Goal: Information Seeking & Learning: Learn about a topic

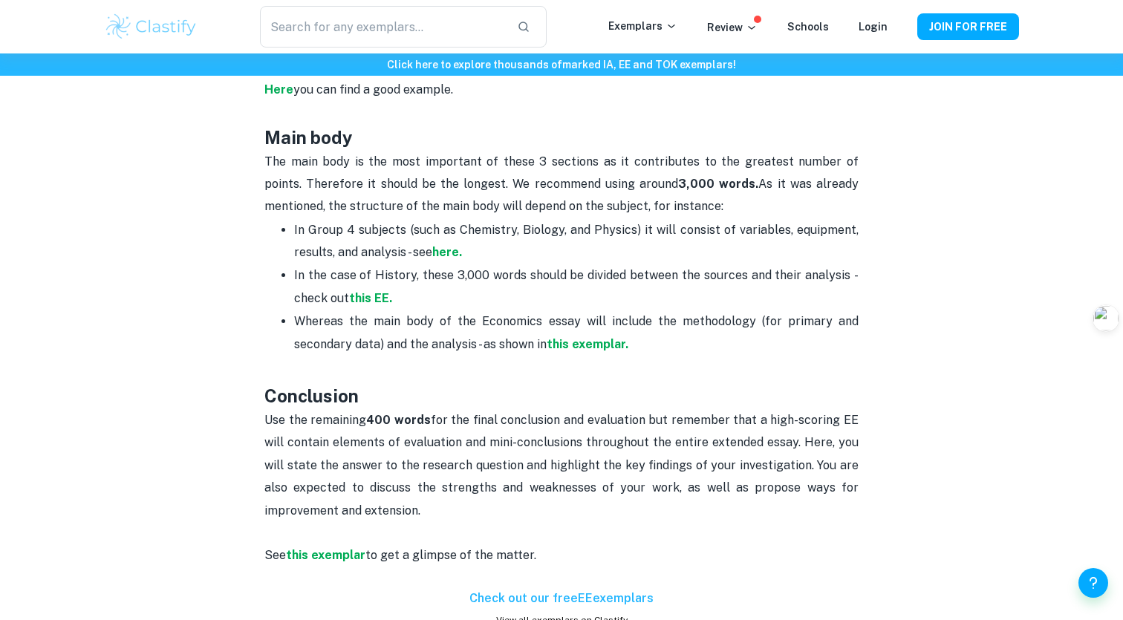
scroll to position [955, 0]
click at [444, 244] on strong "here." at bounding box center [447, 251] width 30 height 14
click at [446, 244] on strong "here." at bounding box center [447, 251] width 30 height 14
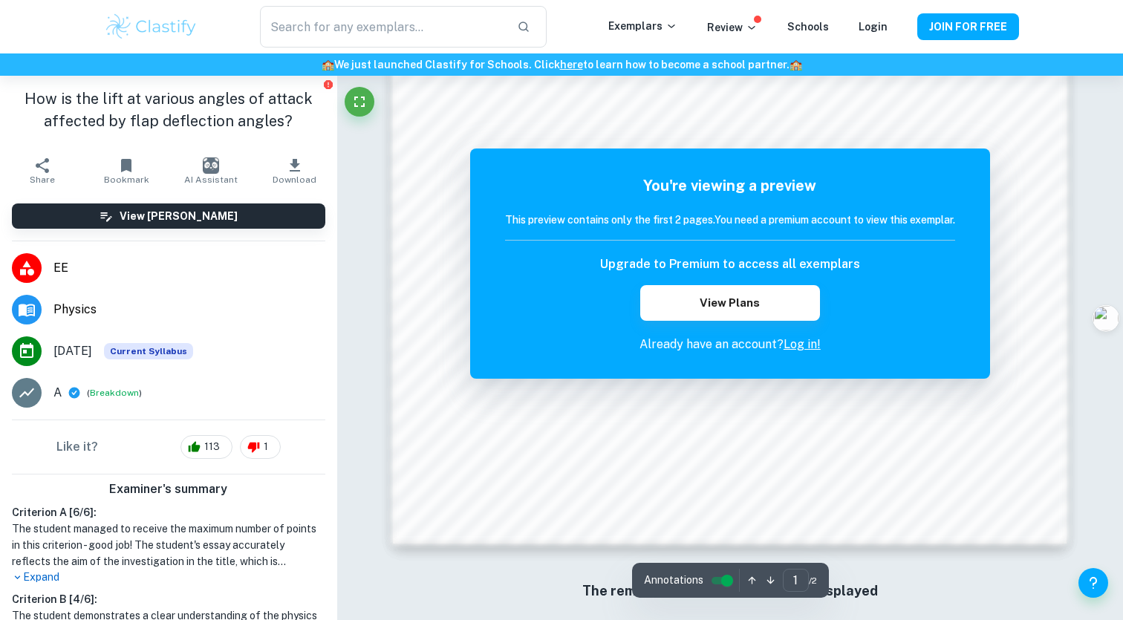
scroll to position [1485, 0]
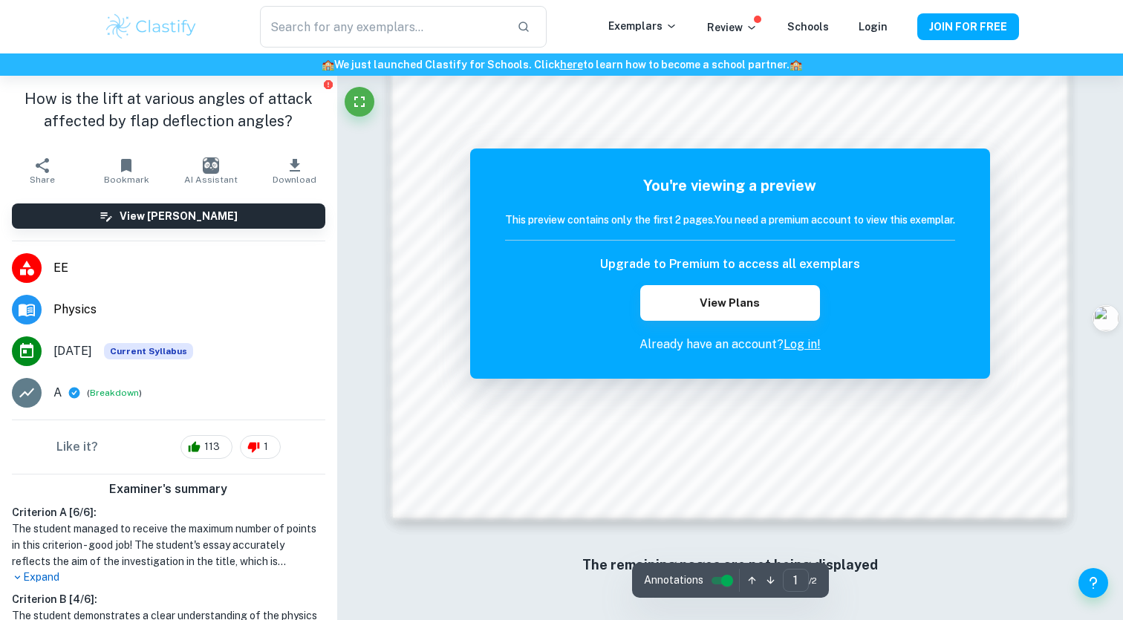
click at [291, 178] on span "Download" at bounding box center [295, 180] width 44 height 10
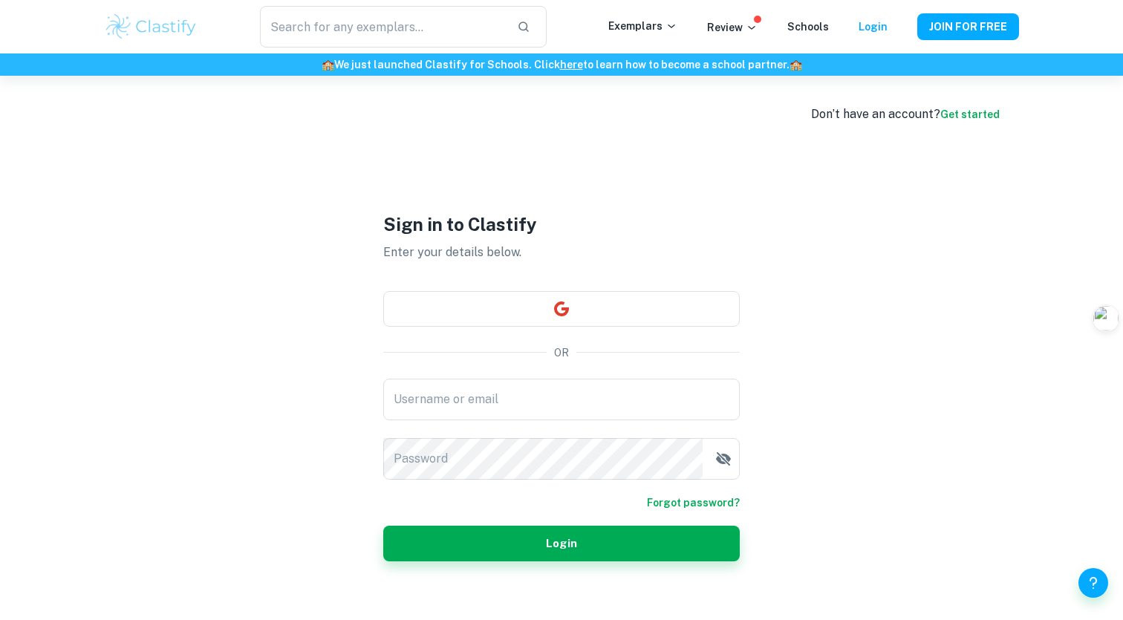
type input "alex_boof@163.com"
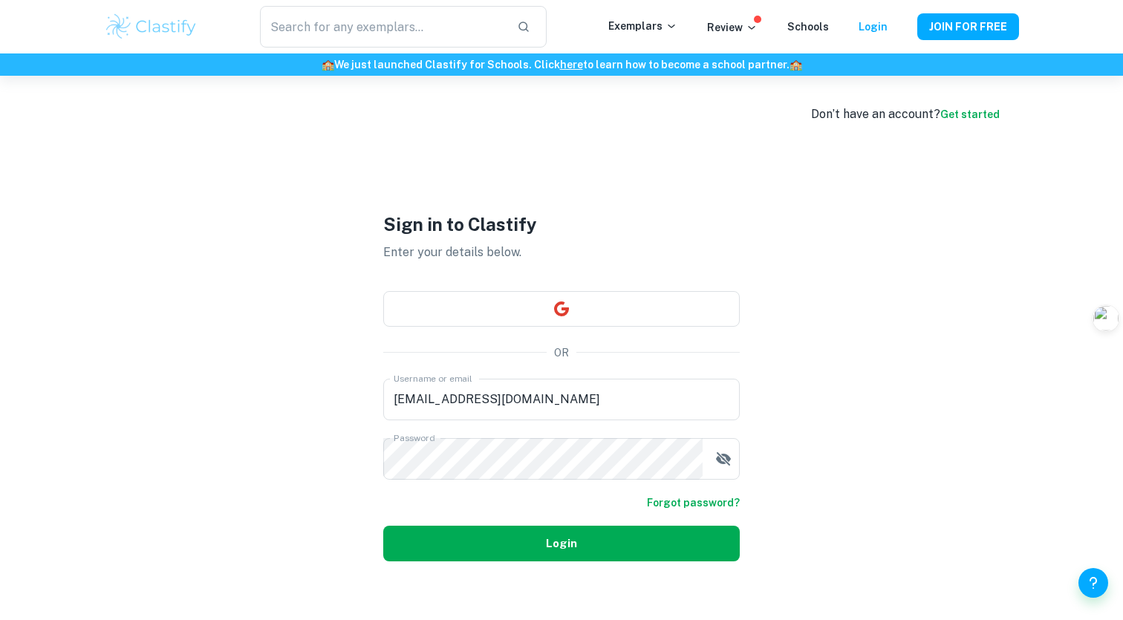
click at [532, 545] on button "Login" at bounding box center [561, 544] width 357 height 36
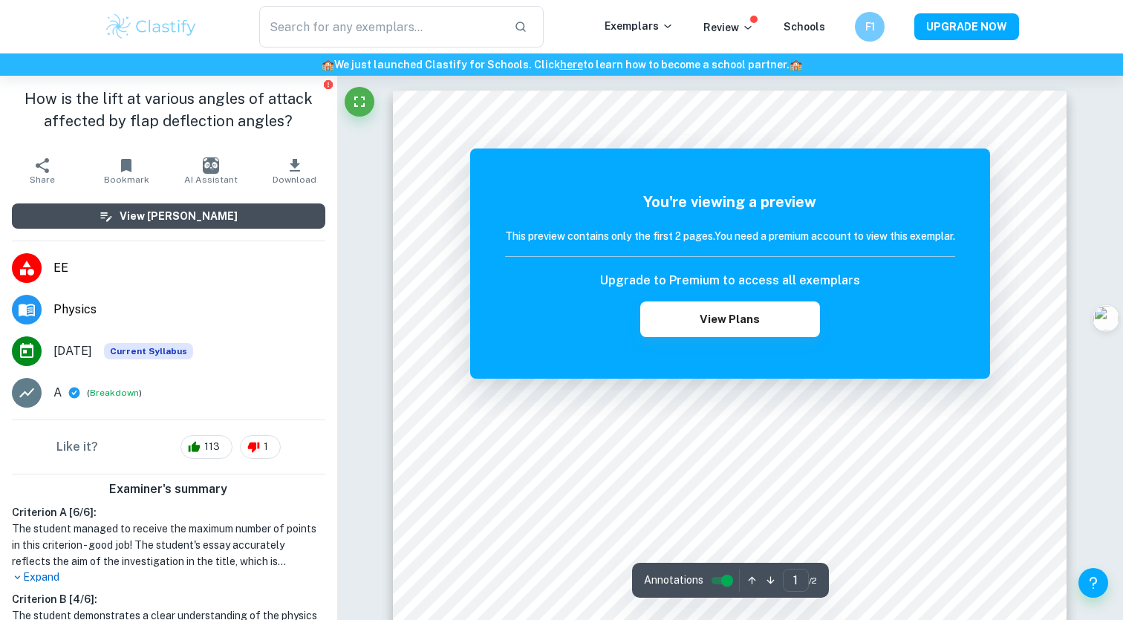
click at [296, 214] on button "View Mark Scheme" at bounding box center [169, 216] width 314 height 25
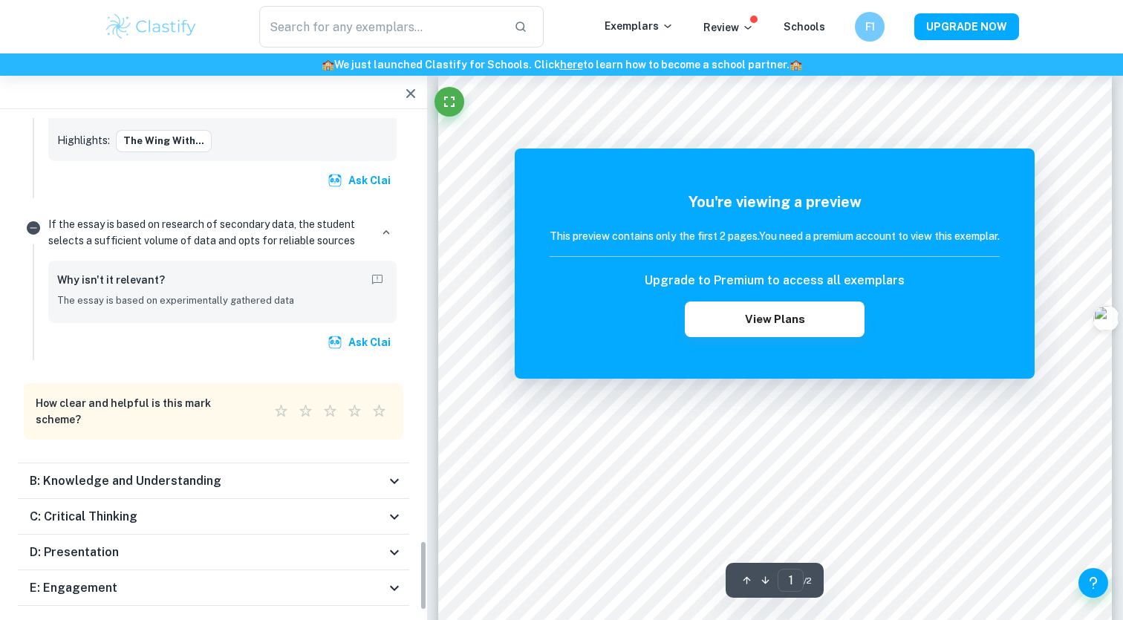
scroll to position [24, 0]
click at [409, 91] on icon "button" at bounding box center [410, 93] width 9 height 9
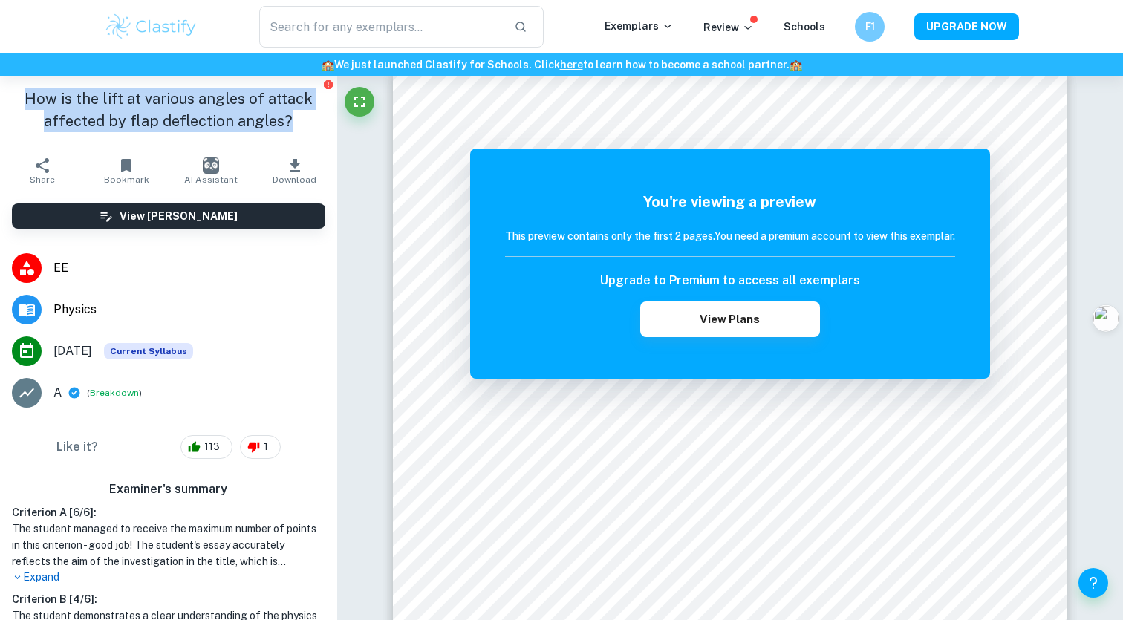
drag, startPoint x: 292, startPoint y: 127, endPoint x: 27, endPoint y: 105, distance: 266.1
click at [27, 105] on h1 "How is the lift at various angles of attack affected by flap deflection angles?" at bounding box center [169, 110] width 314 height 45
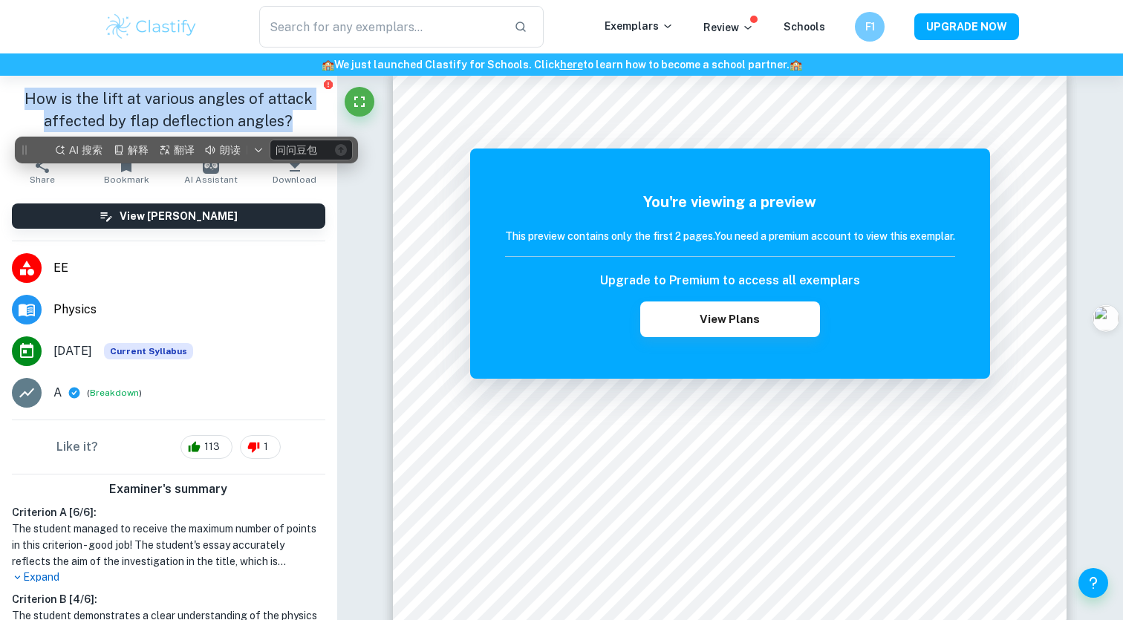
scroll to position [0, 0]
copy h1 "How is the lift at various angles of attack affected by flap deflection angles?"
